Goal: Task Accomplishment & Management: Use online tool/utility

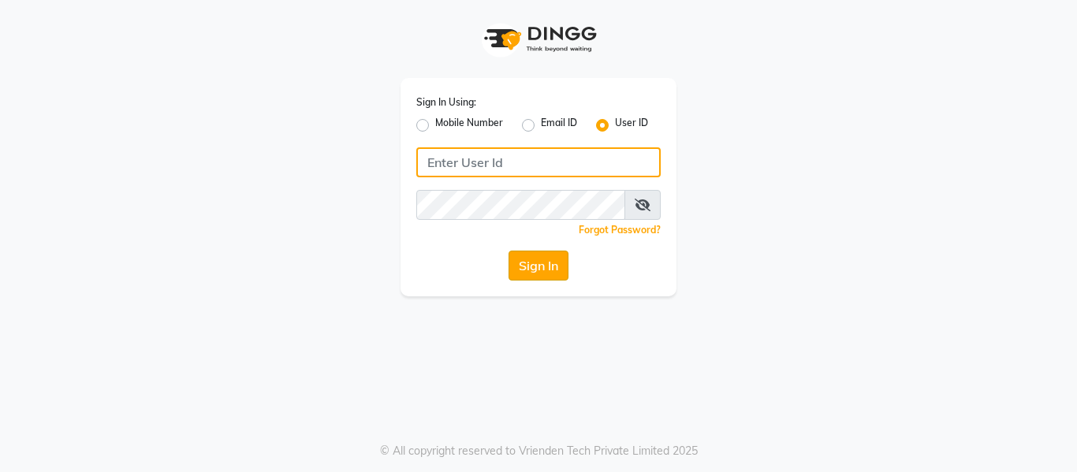
type input "opalsalon@123"
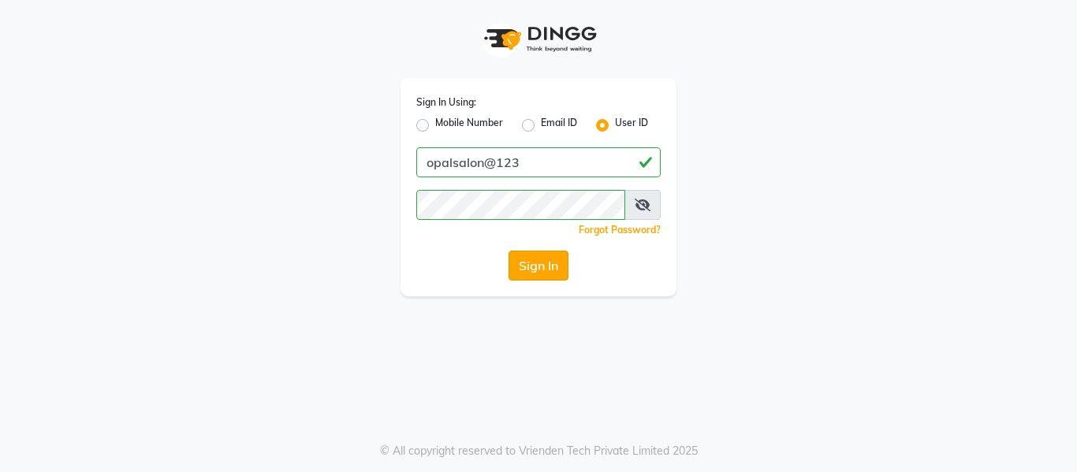
click at [536, 264] on button "Sign In" at bounding box center [538, 266] width 60 height 30
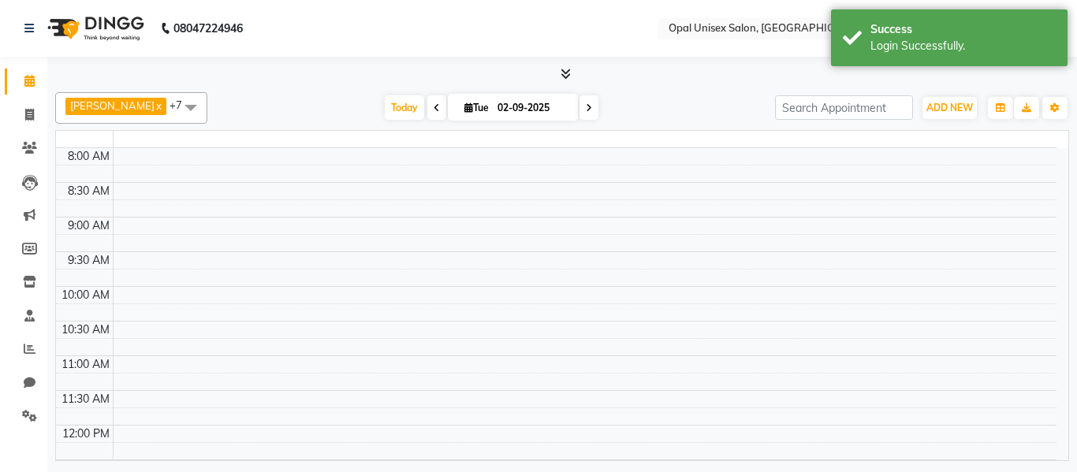
select select "en"
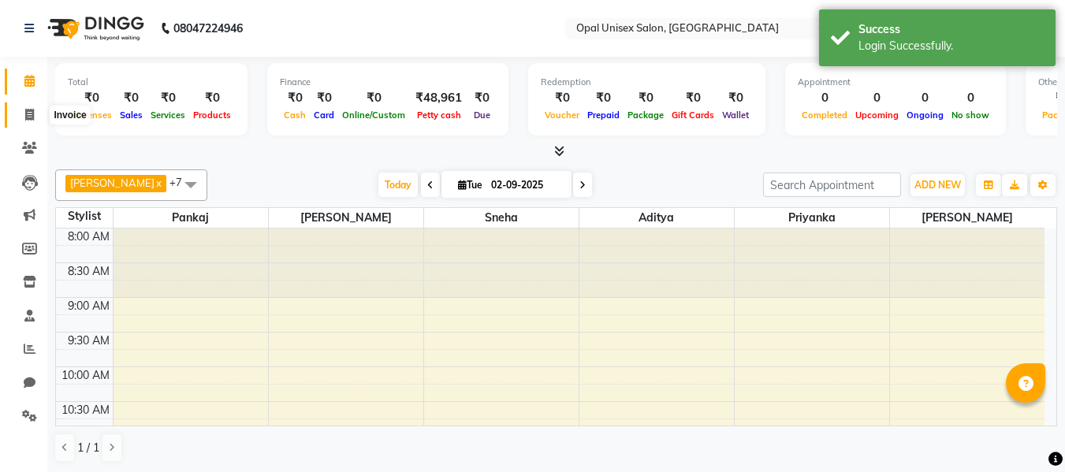
click at [28, 116] on icon at bounding box center [29, 115] width 9 height 12
select select "service"
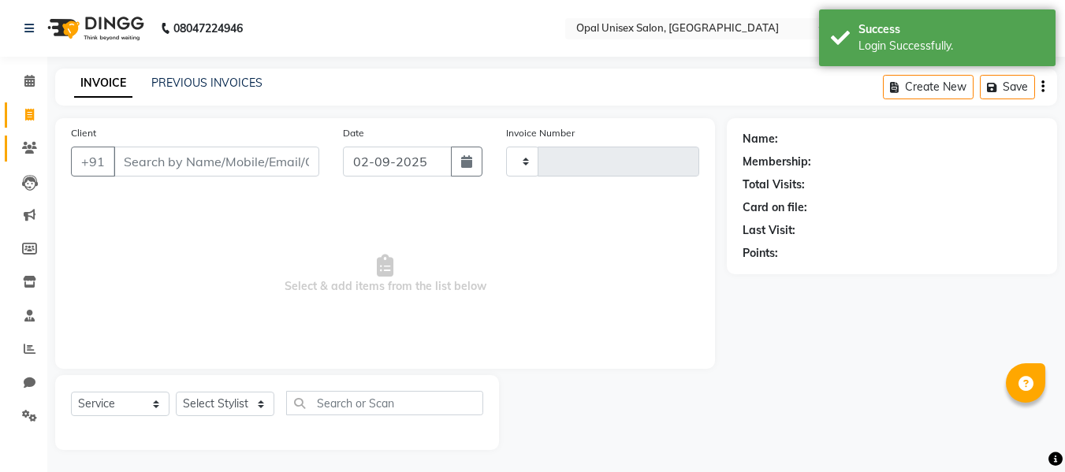
type input "1275"
select select "8653"
click at [142, 159] on input "Client" at bounding box center [217, 162] width 206 height 30
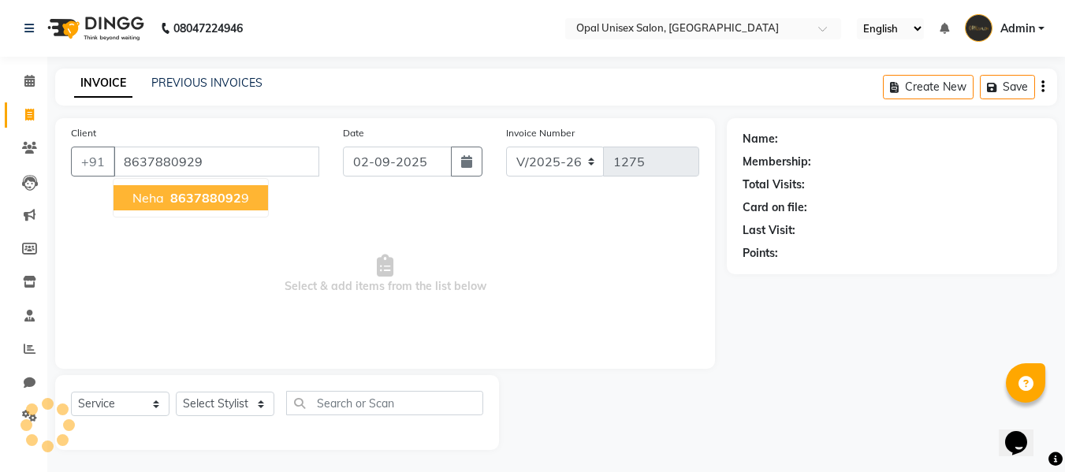
type input "8637880929"
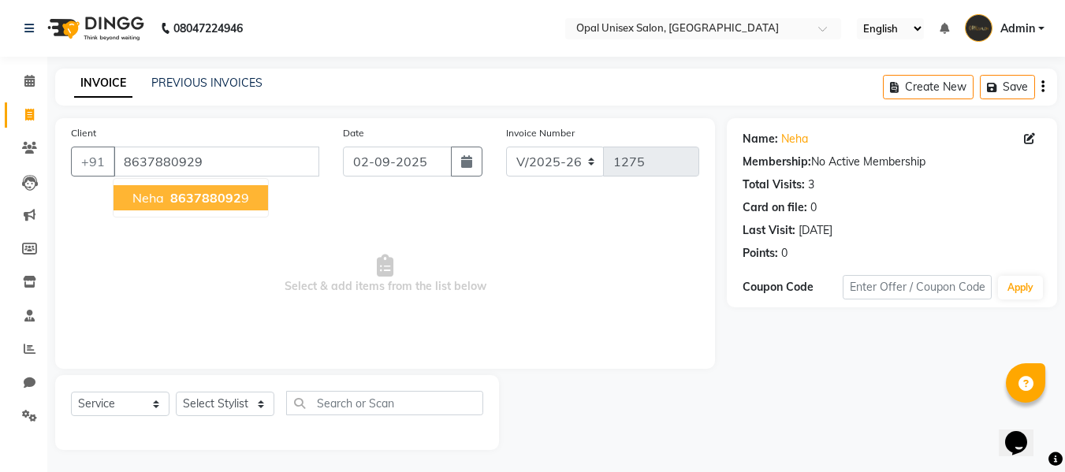
click at [136, 203] on span "Neha" at bounding box center [148, 198] width 32 height 16
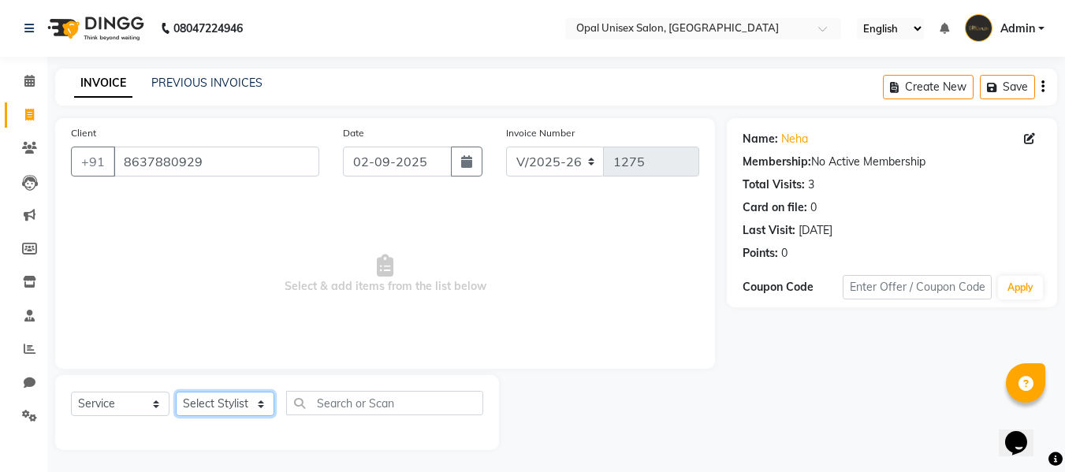
click at [234, 405] on select "Select Stylist [PERSON_NAME] Priyanka Sachin [PERSON_NAME][GEOGRAPHIC_DATA][PER…" at bounding box center [225, 404] width 99 height 24
select select "86886"
click at [176, 392] on select "Select Stylist [PERSON_NAME] Priyanka Sachin [PERSON_NAME][GEOGRAPHIC_DATA][PER…" at bounding box center [225, 404] width 99 height 24
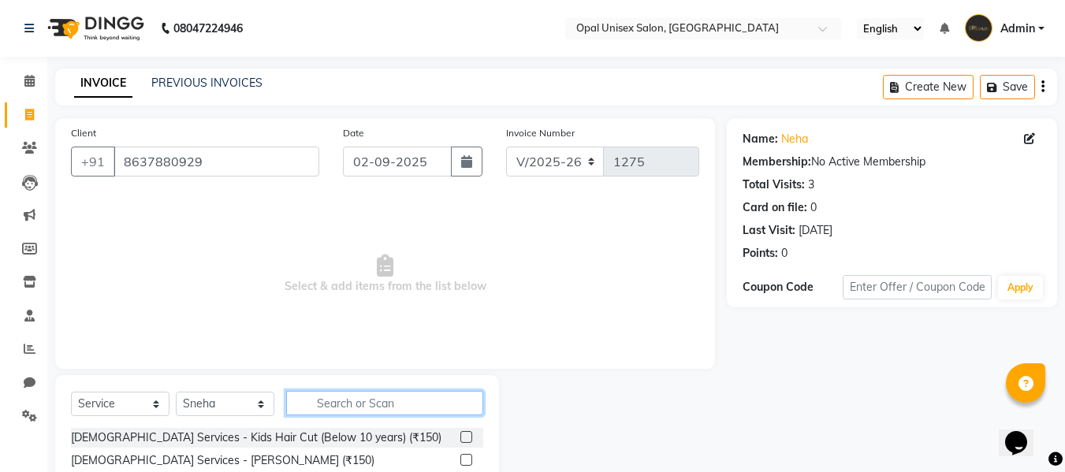
click at [311, 407] on input "text" at bounding box center [384, 403] width 197 height 24
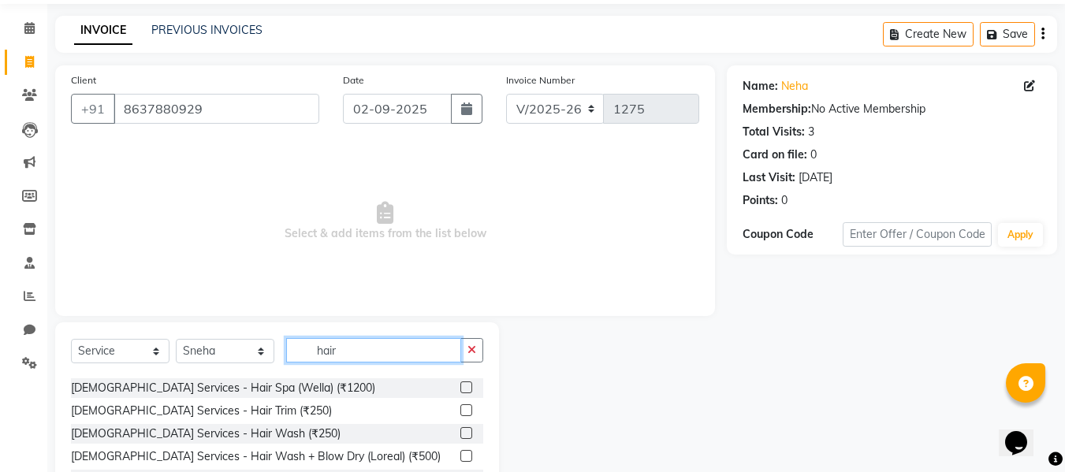
scroll to position [158, 0]
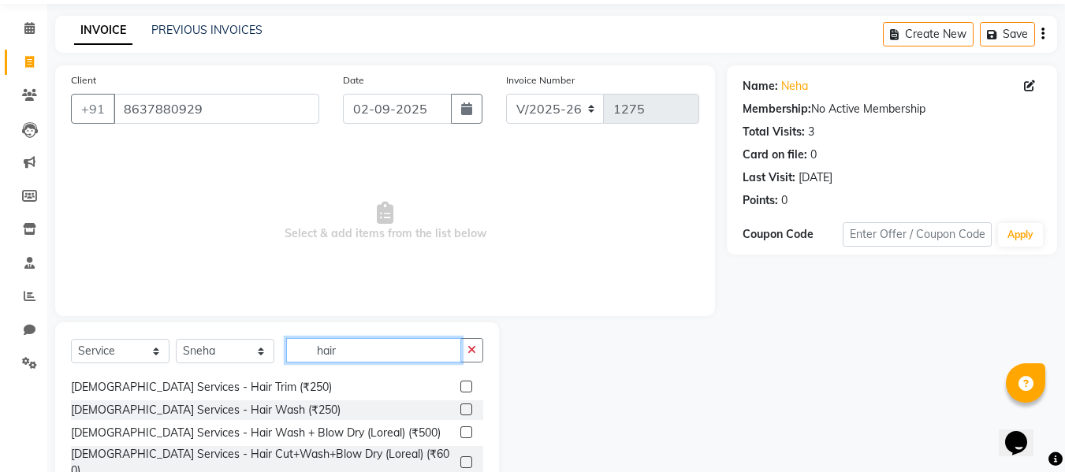
type input "hair"
click at [460, 429] on label at bounding box center [466, 432] width 12 height 12
click at [460, 429] on input "checkbox" at bounding box center [465, 433] width 10 height 10
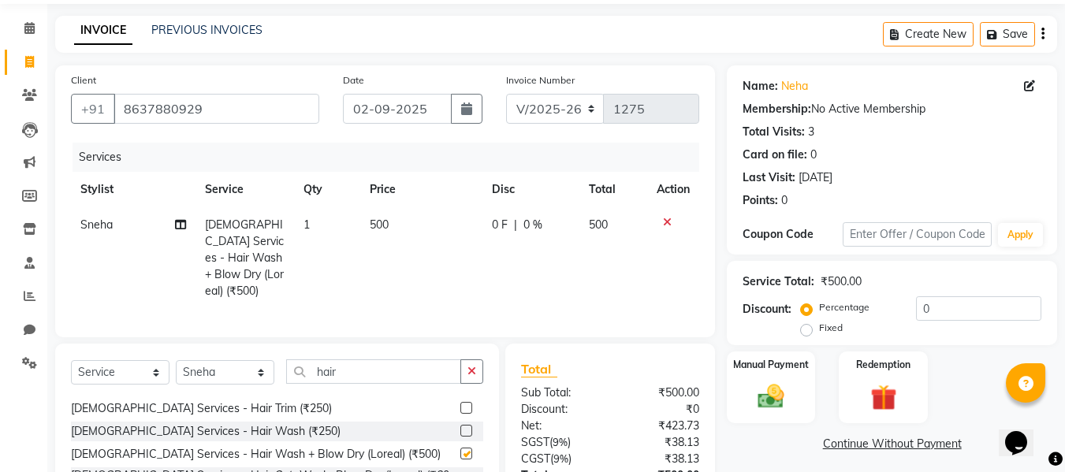
checkbox input "false"
click at [382, 224] on span "500" at bounding box center [379, 225] width 19 height 14
select select "86886"
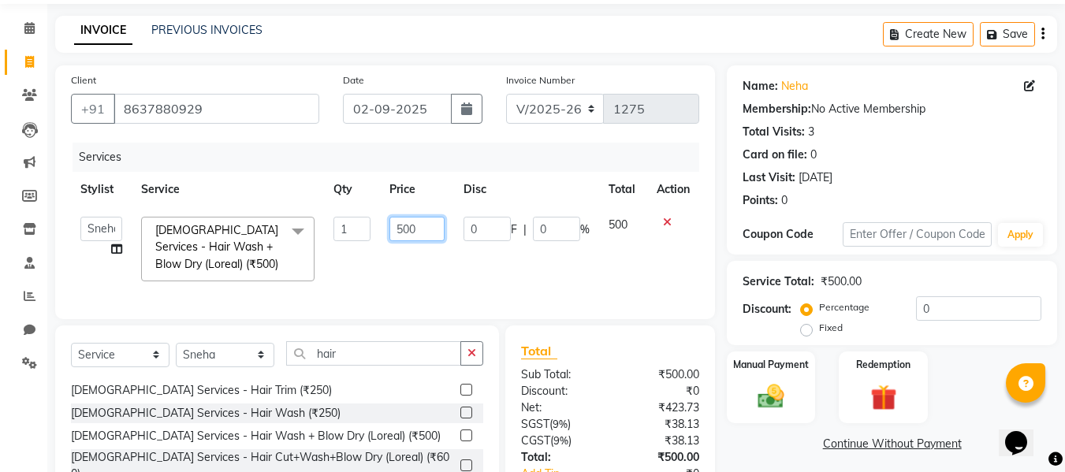
click at [406, 230] on input "500" at bounding box center [416, 229] width 54 height 24
click at [398, 226] on input "00" at bounding box center [416, 229] width 54 height 24
click at [408, 229] on input "00" at bounding box center [416, 229] width 54 height 24
click at [404, 226] on input "01150" at bounding box center [416, 229] width 54 height 24
type input "1150"
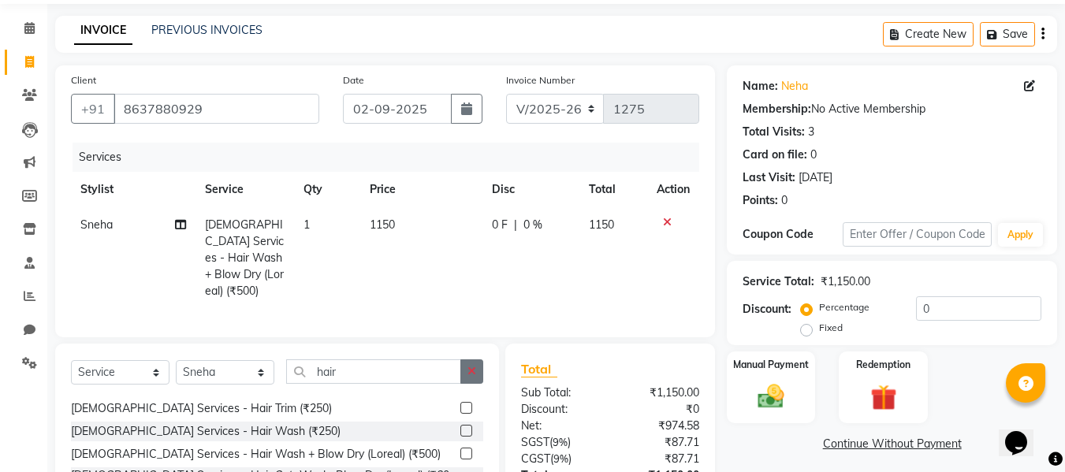
click at [474, 367] on icon "button" at bounding box center [471, 371] width 9 height 11
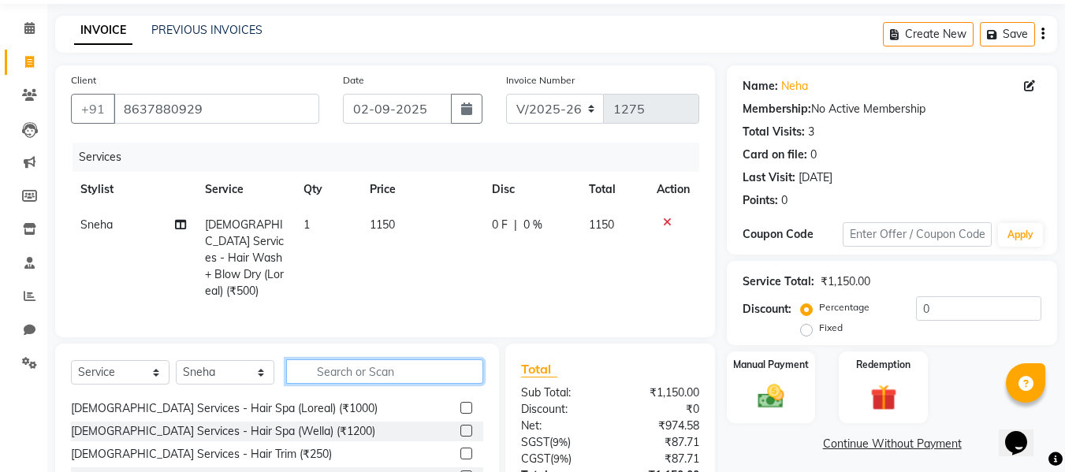
scroll to position [203, 0]
drag, startPoint x: 401, startPoint y: 356, endPoint x: 396, endPoint y: 366, distance: 11.3
click at [400, 359] on input "text" at bounding box center [384, 371] width 197 height 24
click at [396, 366] on input "text" at bounding box center [384, 371] width 197 height 24
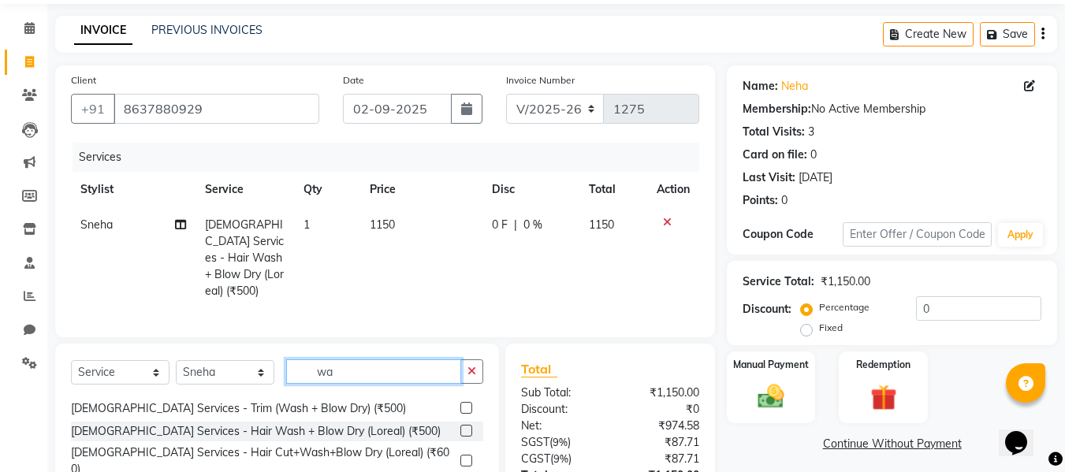
scroll to position [20, 0]
type input "w"
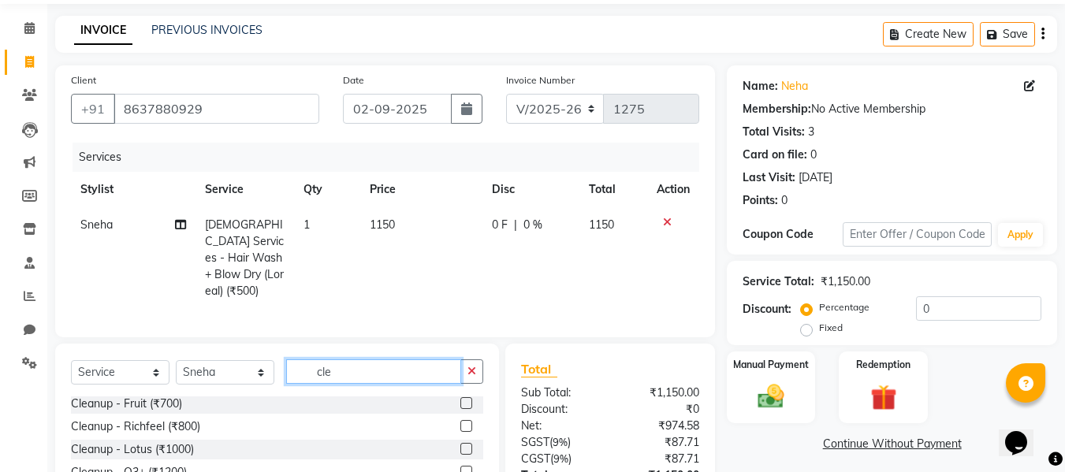
scroll to position [0, 0]
type input "cleanu"
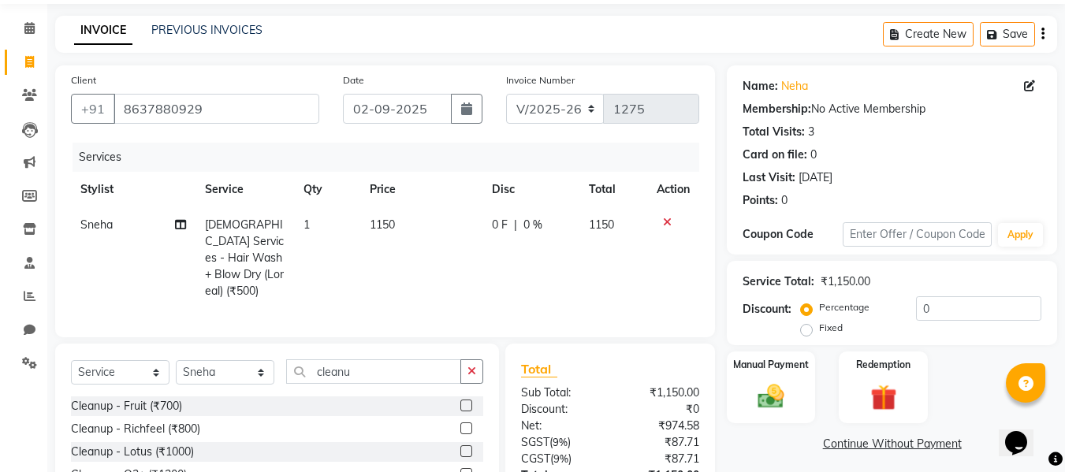
click at [463, 424] on label at bounding box center [466, 429] width 12 height 12
click at [463, 424] on input "checkbox" at bounding box center [465, 429] width 10 height 10
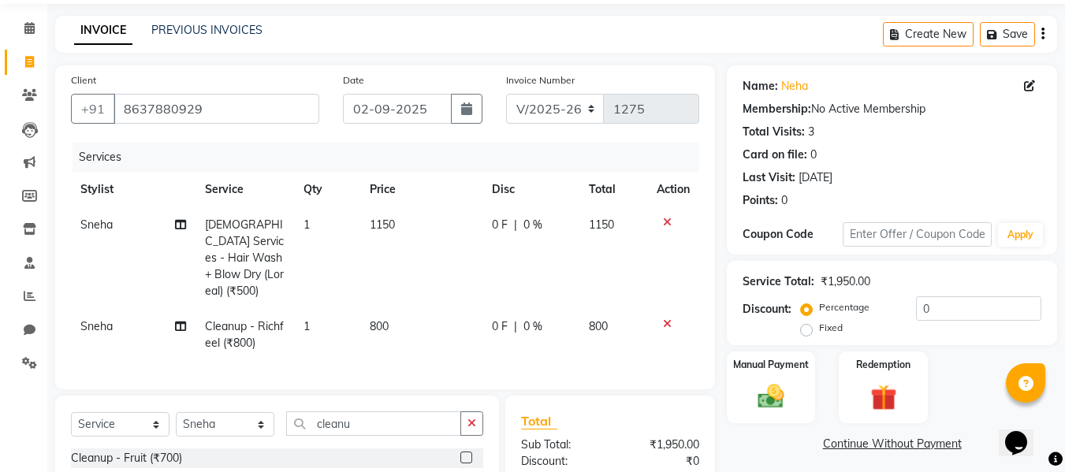
checkbox input "false"
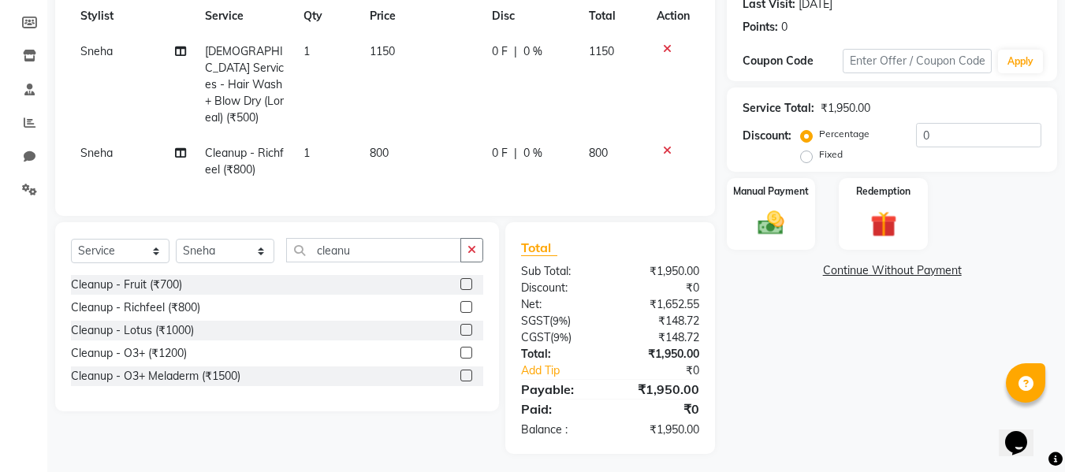
scroll to position [227, 0]
click at [469, 249] on icon "button" at bounding box center [471, 249] width 9 height 11
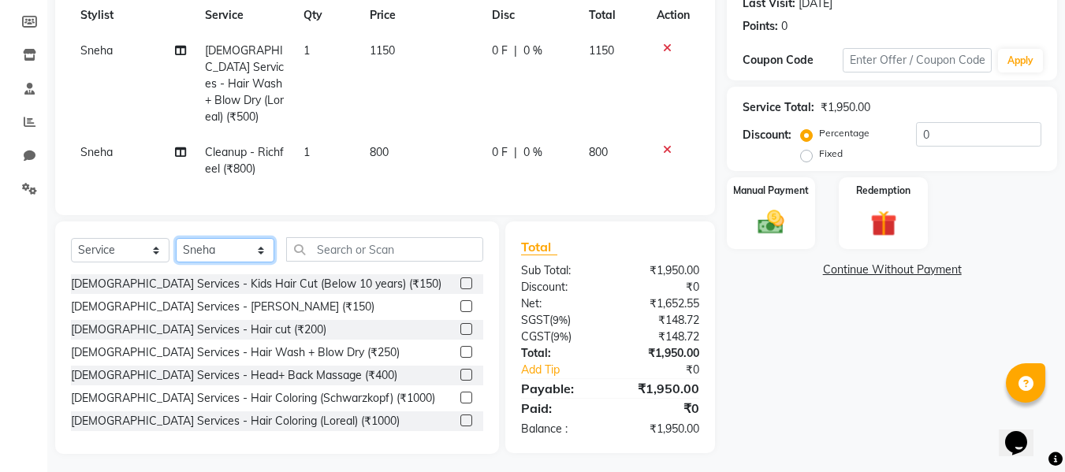
click at [260, 242] on select "Select Stylist [PERSON_NAME] Priyanka Sachin [PERSON_NAME][GEOGRAPHIC_DATA][PER…" at bounding box center [225, 250] width 99 height 24
select select "86884"
click at [176, 238] on select "Select Stylist [PERSON_NAME] Priyanka Sachin [PERSON_NAME][GEOGRAPHIC_DATA][PER…" at bounding box center [225, 250] width 99 height 24
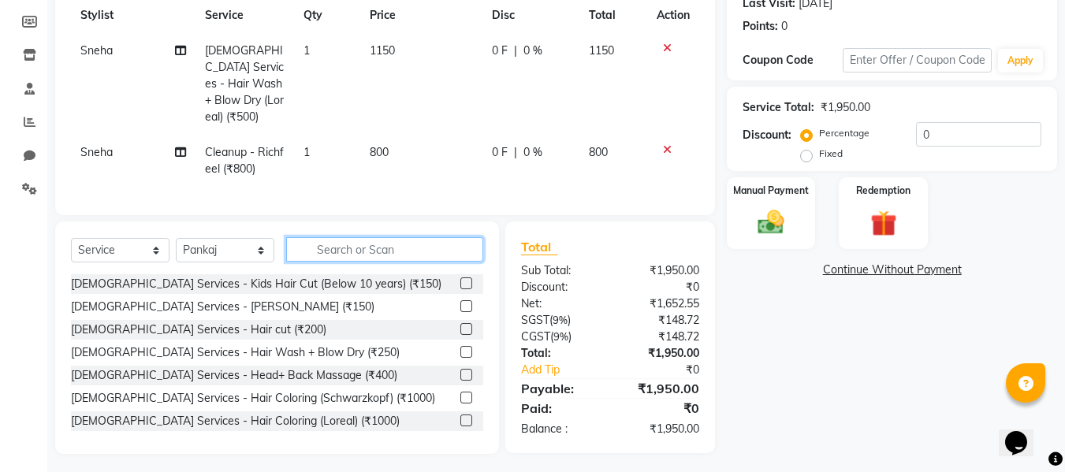
click at [402, 247] on input "text" at bounding box center [384, 249] width 197 height 24
click at [460, 324] on label at bounding box center [466, 329] width 12 height 12
click at [460, 325] on input "checkbox" at bounding box center [465, 330] width 10 height 10
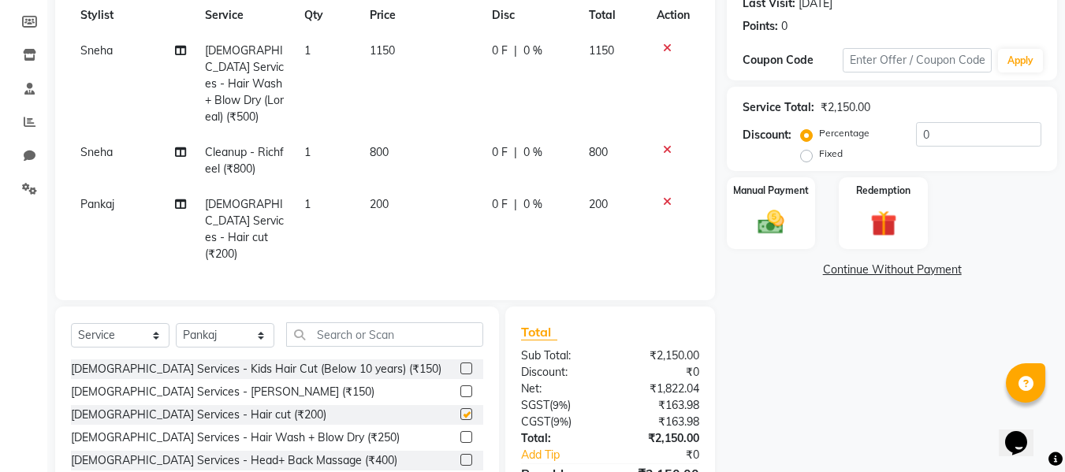
checkbox input "false"
click at [460, 385] on label at bounding box center [466, 391] width 12 height 12
click at [460, 387] on input "checkbox" at bounding box center [465, 392] width 10 height 10
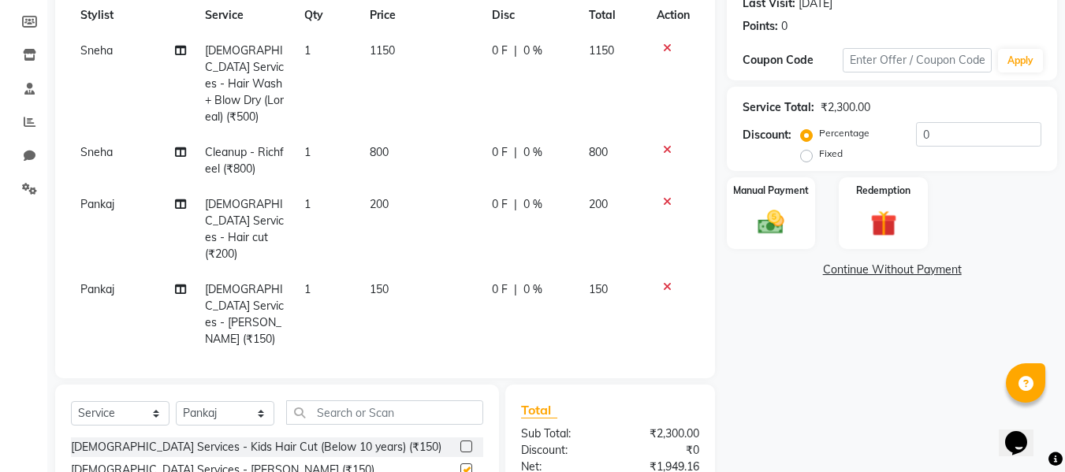
checkbox input "false"
click at [344, 400] on input "text" at bounding box center [384, 412] width 197 height 24
type input "color"
click at [460, 463] on label at bounding box center [466, 469] width 12 height 12
click at [460, 465] on input "checkbox" at bounding box center [465, 470] width 10 height 10
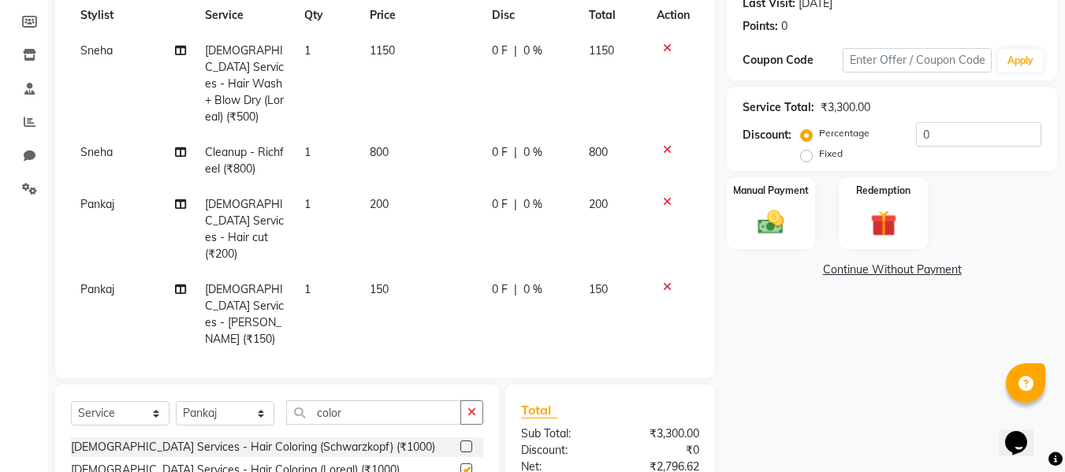
checkbox input "false"
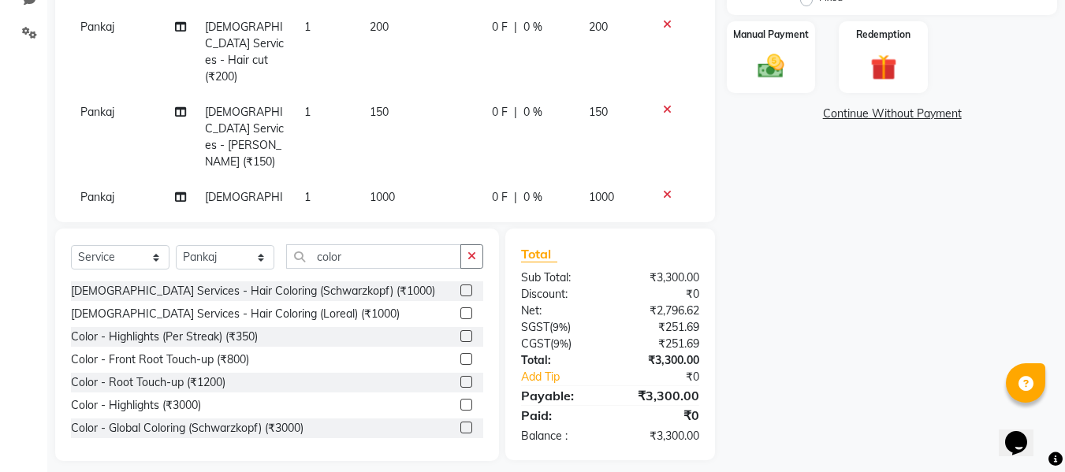
scroll to position [396, 0]
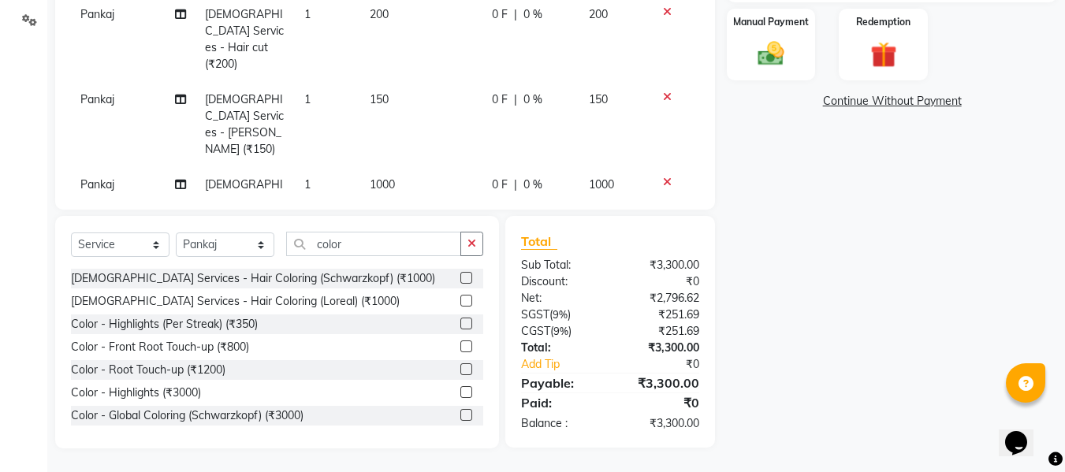
click at [385, 82] on td "150" at bounding box center [421, 124] width 122 height 85
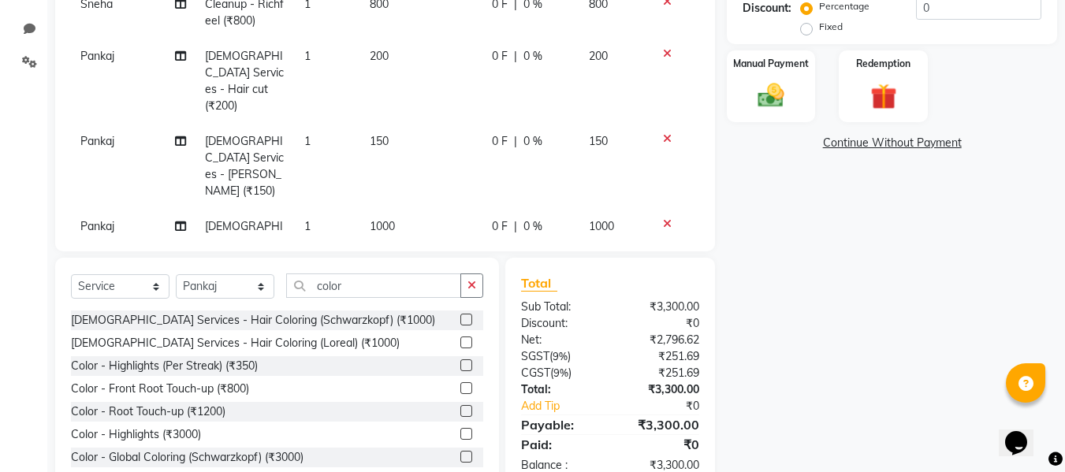
scroll to position [0, 0]
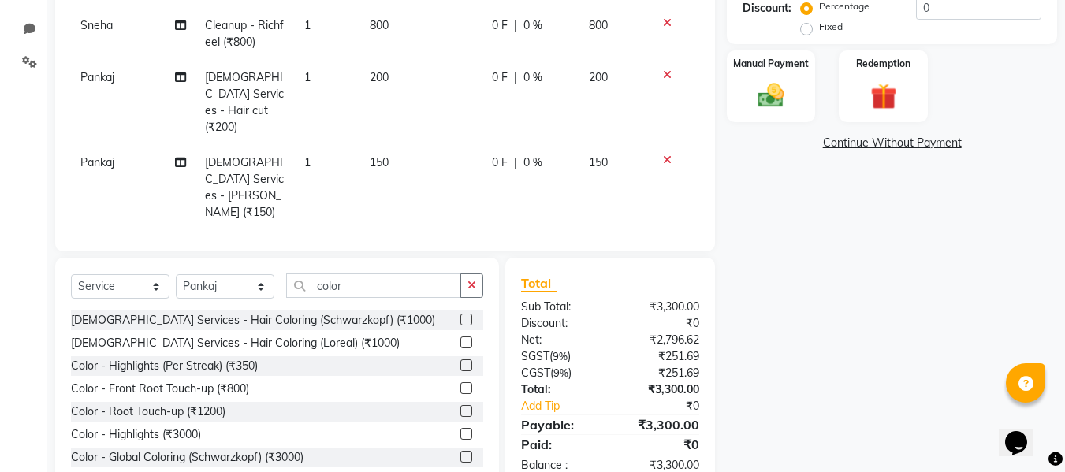
select select "86884"
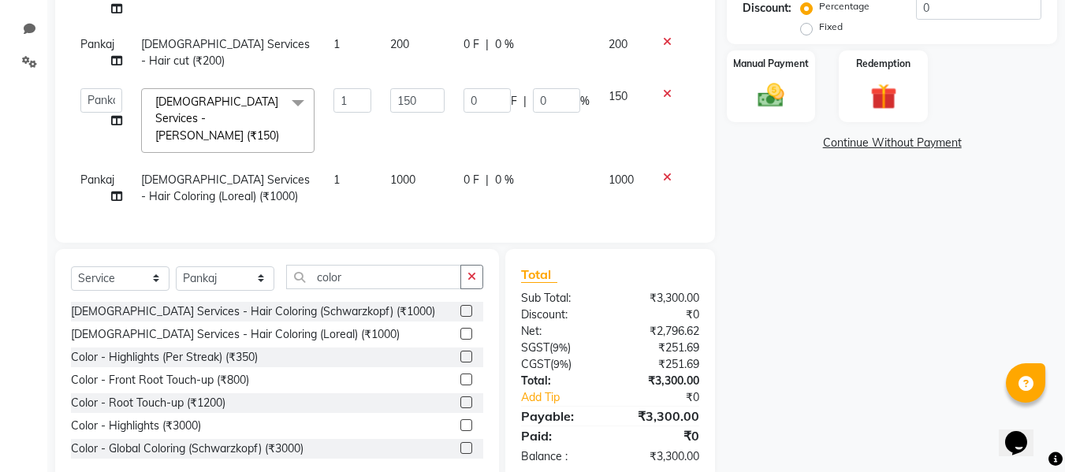
scroll to position [366, 0]
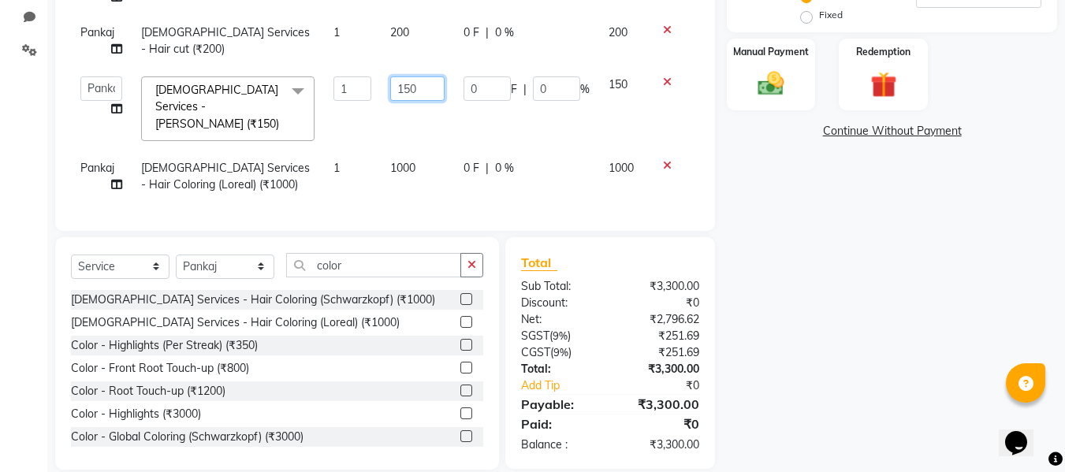
click at [416, 76] on input "150" at bounding box center [417, 88] width 54 height 24
type input "1"
type input "200"
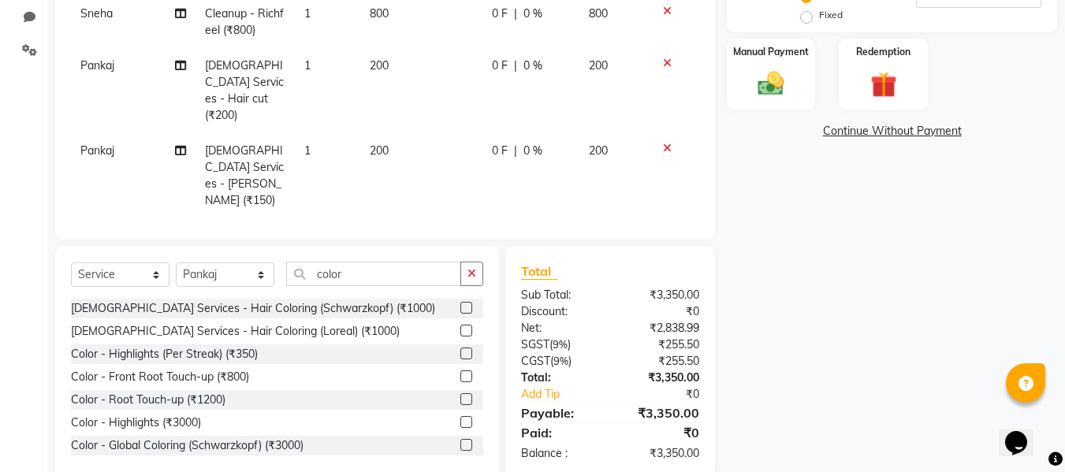
click at [140, 273] on select "Select Service Product Membership Package Voucher Prepaid Gift Card" at bounding box center [120, 274] width 99 height 24
click at [71, 262] on select "Select Service Product Membership Package Voucher Prepaid Gift Card" at bounding box center [120, 274] width 99 height 24
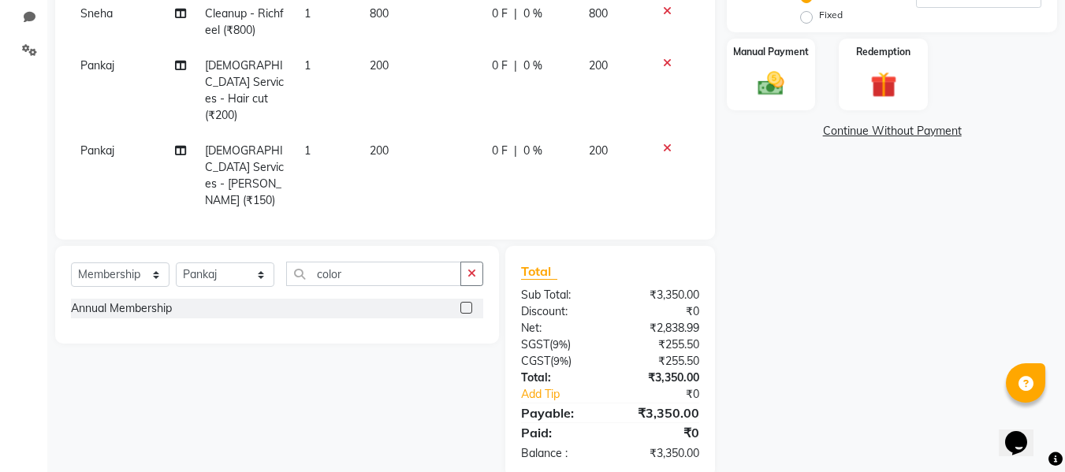
click at [445, 305] on div "Annual Membership" at bounding box center [277, 309] width 412 height 20
click at [463, 307] on label at bounding box center [466, 308] width 12 height 12
click at [463, 307] on input "checkbox" at bounding box center [465, 308] width 10 height 10
select select "select"
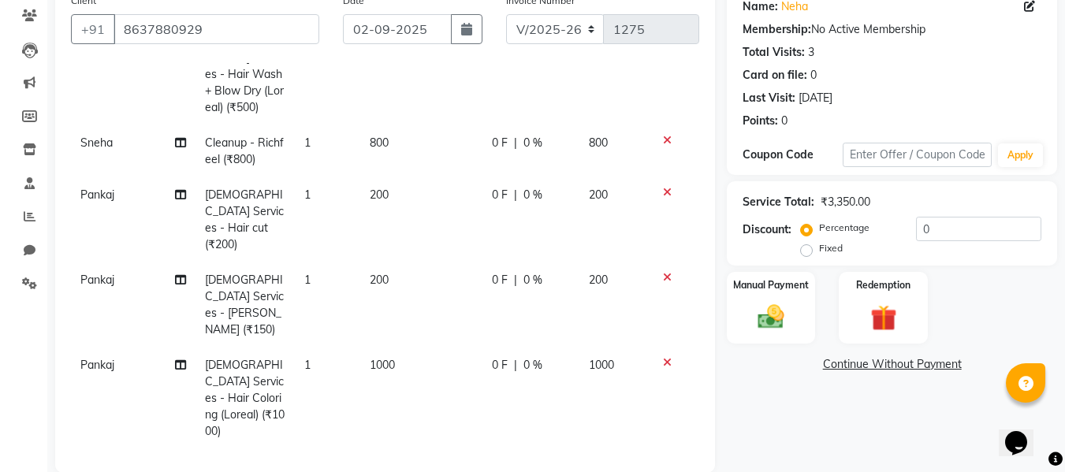
scroll to position [81, 0]
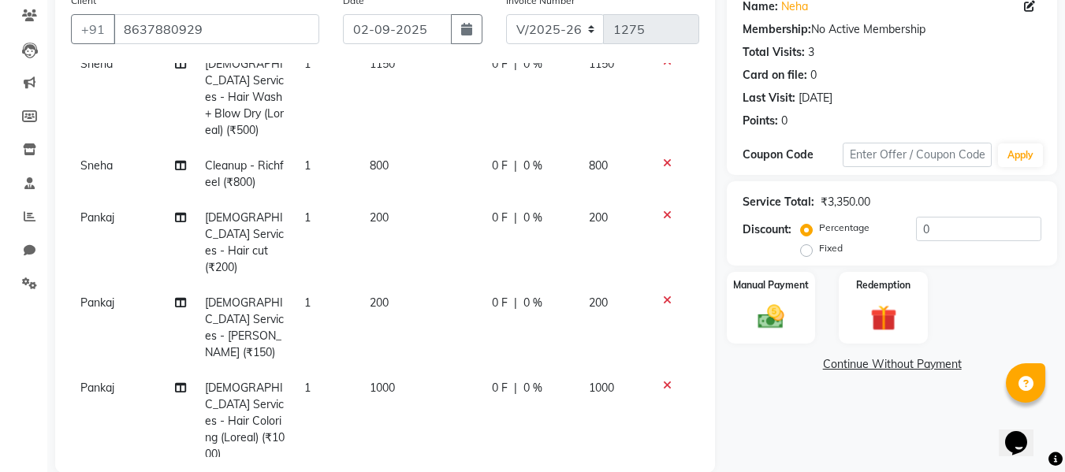
click at [375, 296] on span "200" at bounding box center [379, 303] width 19 height 14
select select "86884"
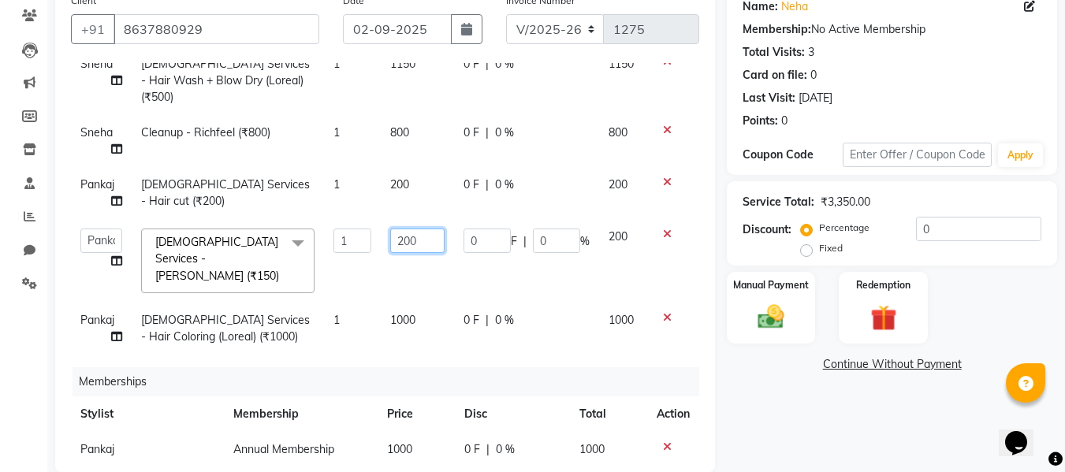
click at [407, 229] on input "200" at bounding box center [417, 241] width 54 height 24
type input "250"
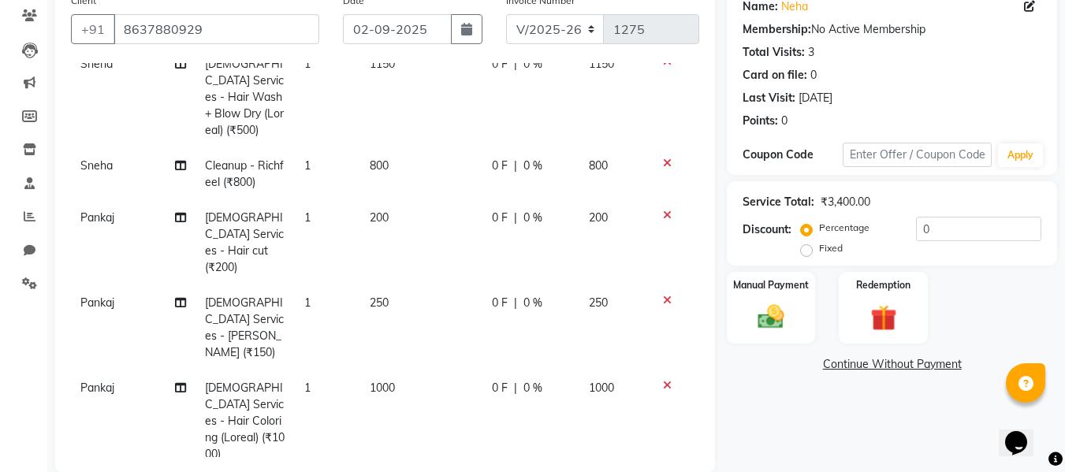
click at [430, 359] on div "Services Stylist Service Qty Price Disc Total Action Sneha [DEMOGRAPHIC_DATA] S…" at bounding box center [385, 260] width 628 height 394
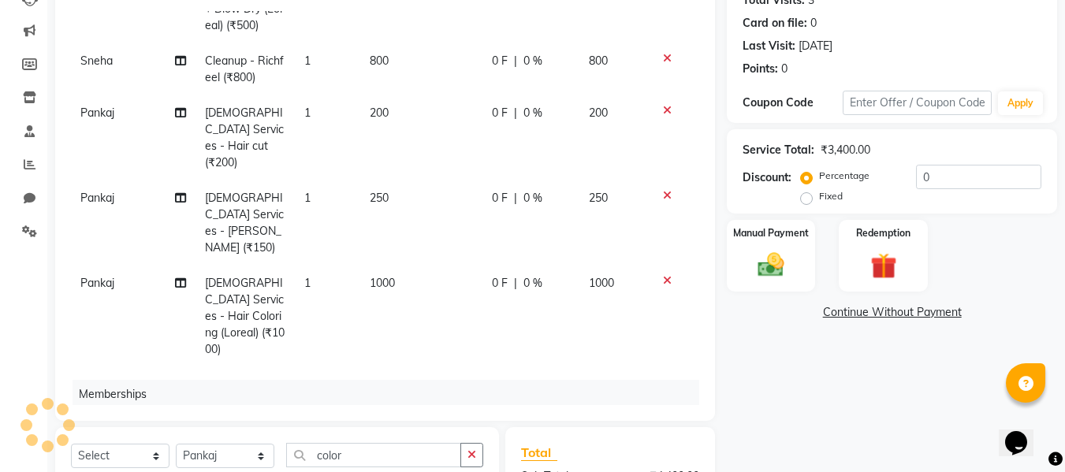
scroll to position [395, 0]
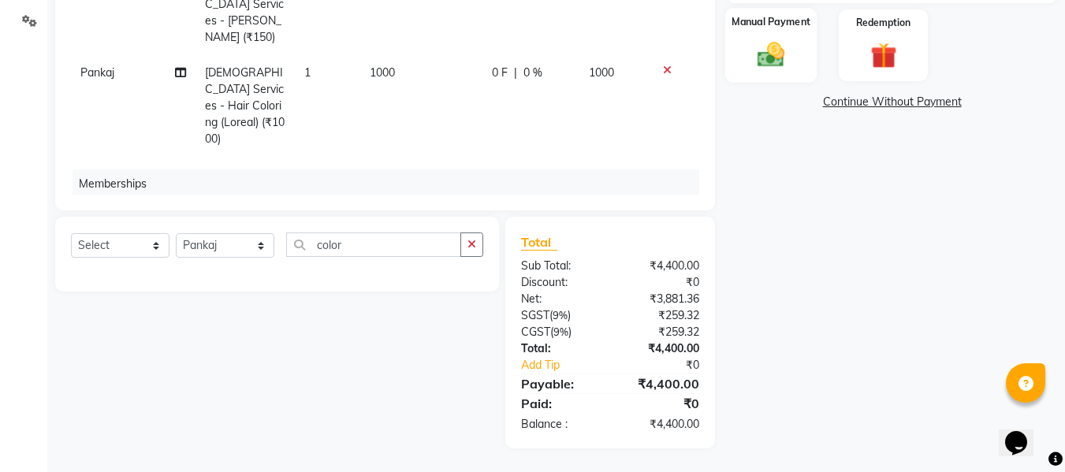
click at [773, 58] on img at bounding box center [771, 55] width 44 height 32
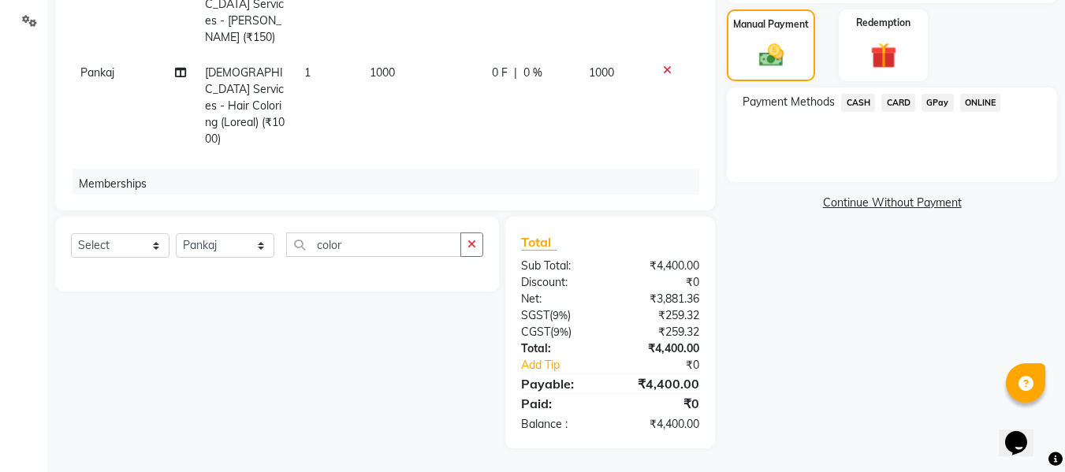
click at [933, 104] on span "GPay" at bounding box center [937, 103] width 32 height 18
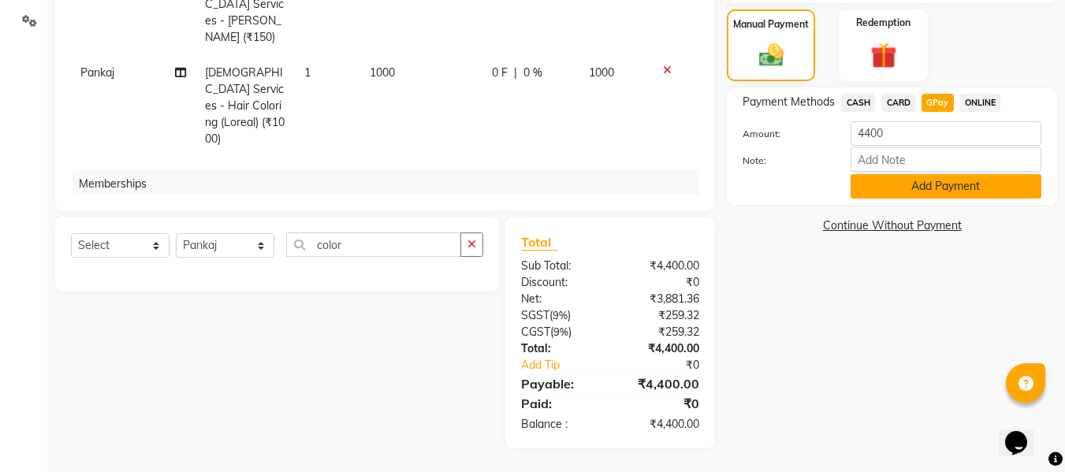
click at [910, 175] on button "Add Payment" at bounding box center [946, 186] width 191 height 24
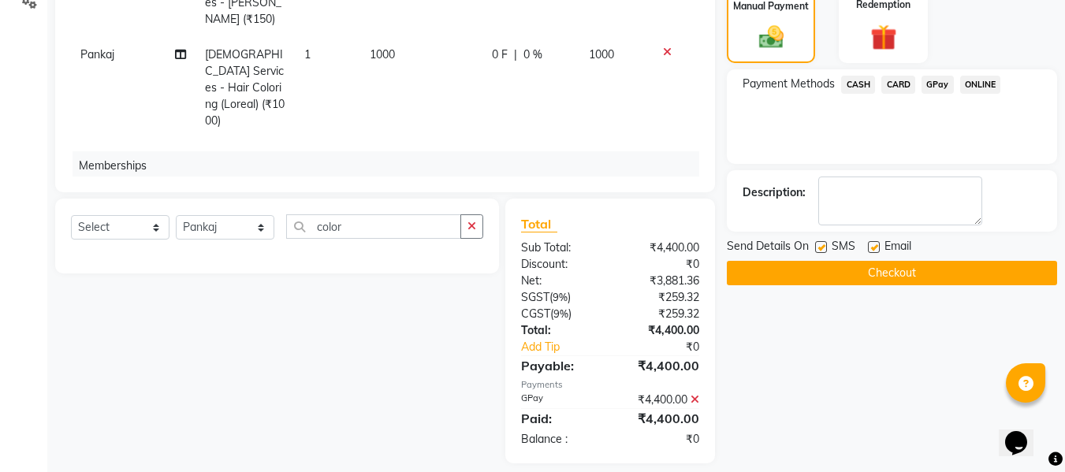
scroll to position [428, 0]
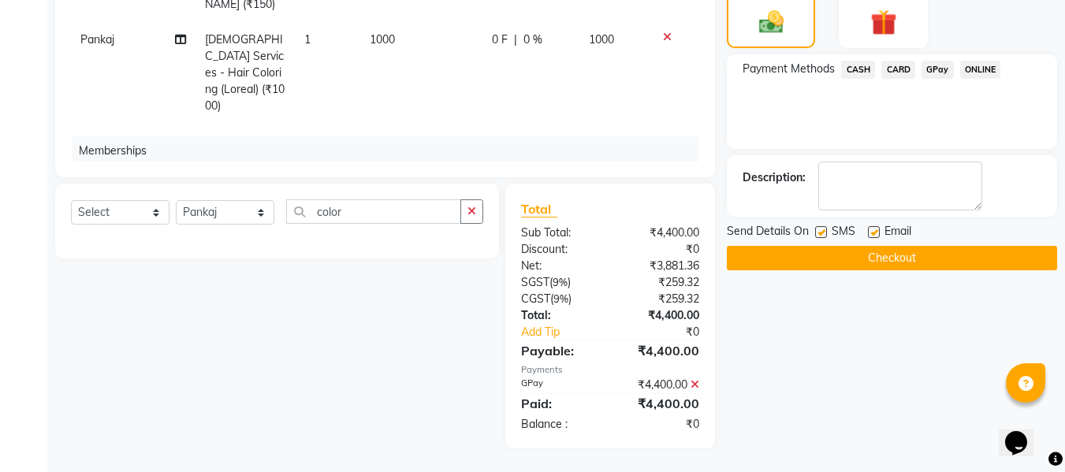
click at [931, 260] on button "Checkout" at bounding box center [892, 258] width 330 height 24
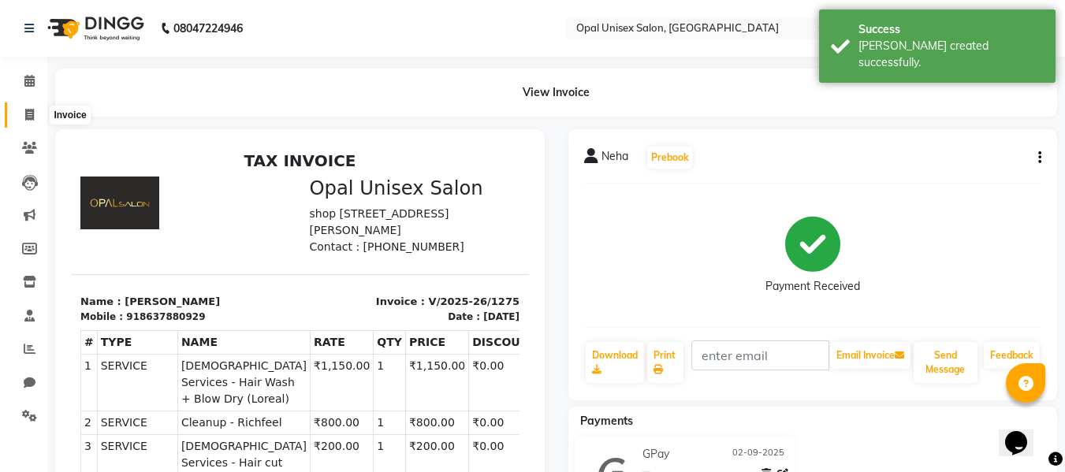
click at [35, 119] on span at bounding box center [30, 115] width 28 height 18
select select "service"
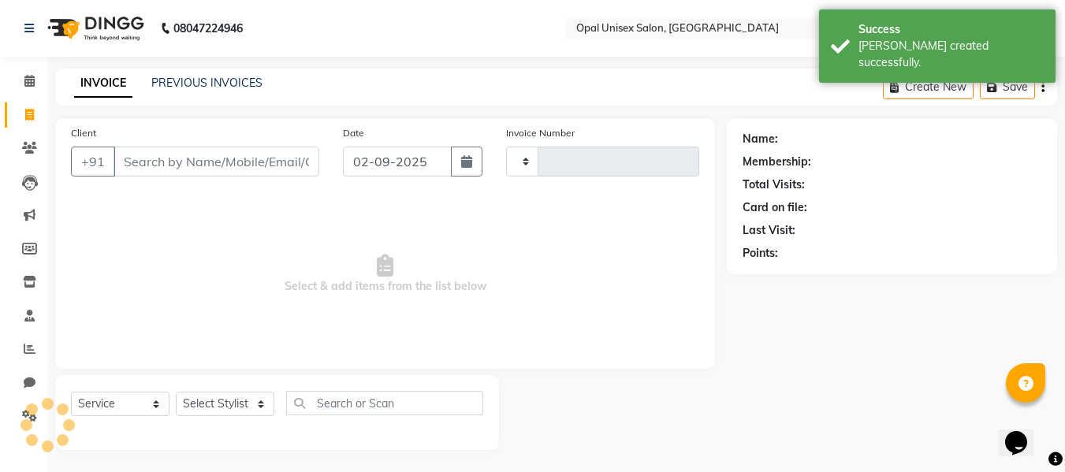
scroll to position [2, 0]
select select "8653"
type input "1276"
